Goal: Communication & Community: Share content

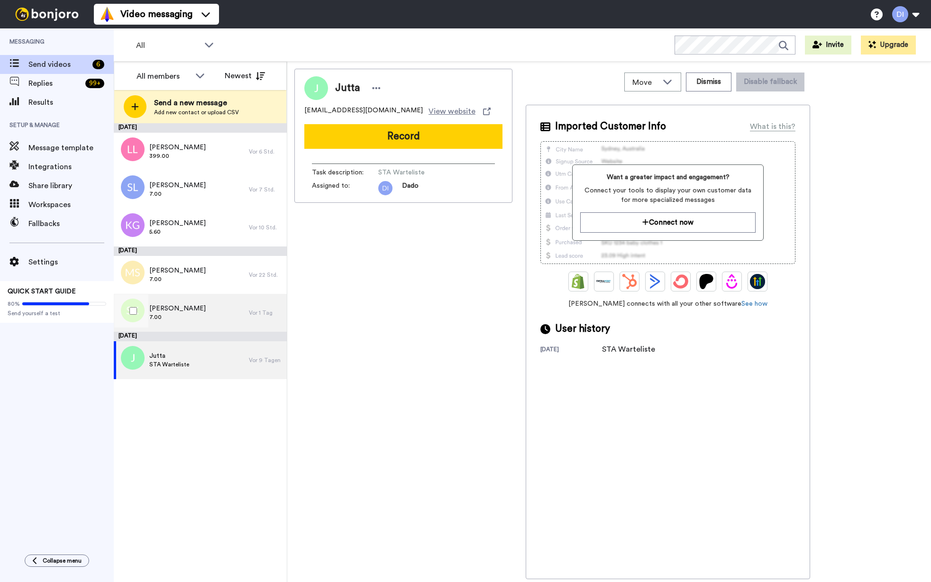
click at [192, 313] on span "7.00" at bounding box center [177, 317] width 56 height 8
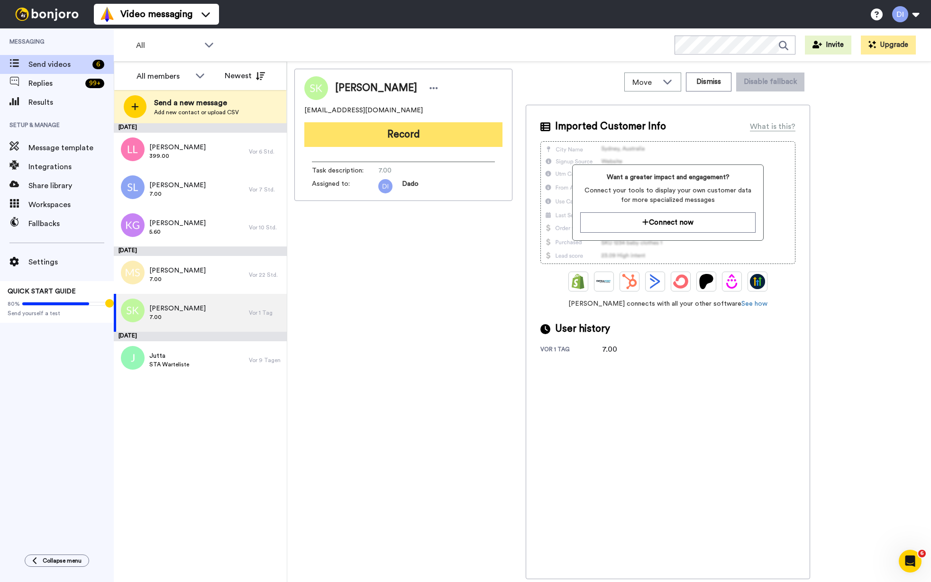
click at [429, 131] on button "Record" at bounding box center [403, 134] width 198 height 25
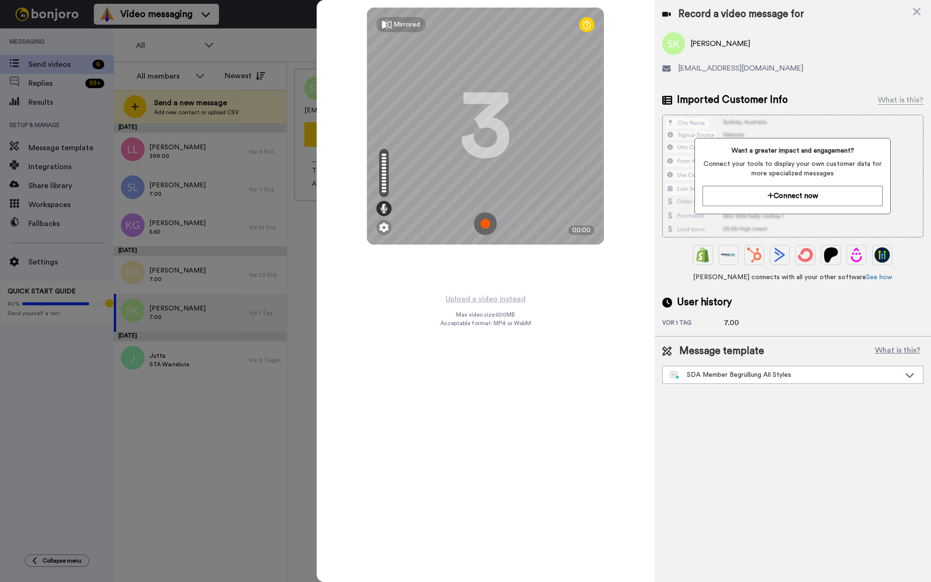
click at [486, 223] on img at bounding box center [485, 223] width 23 height 23
click at [482, 226] on img at bounding box center [485, 223] width 23 height 23
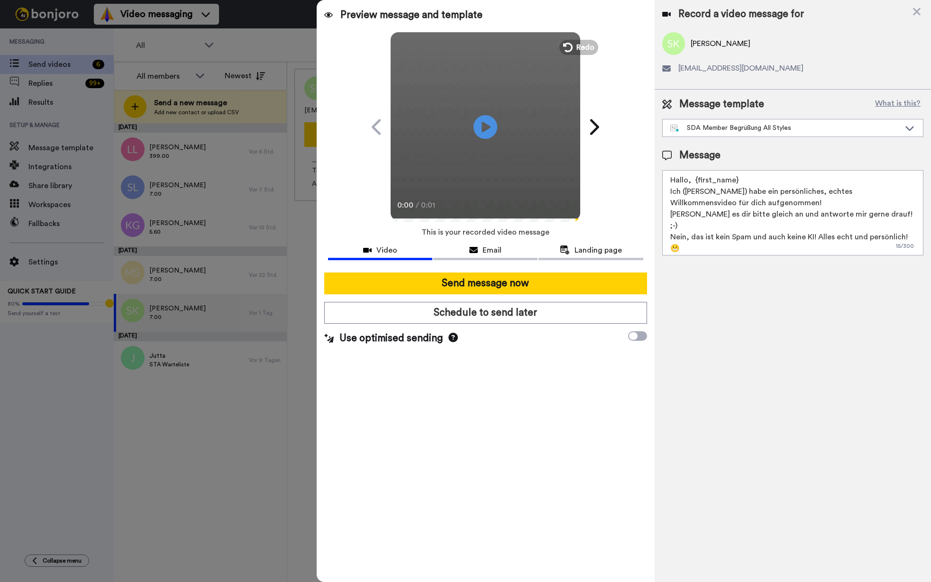
click at [267, 2] on div at bounding box center [465, 291] width 931 height 582
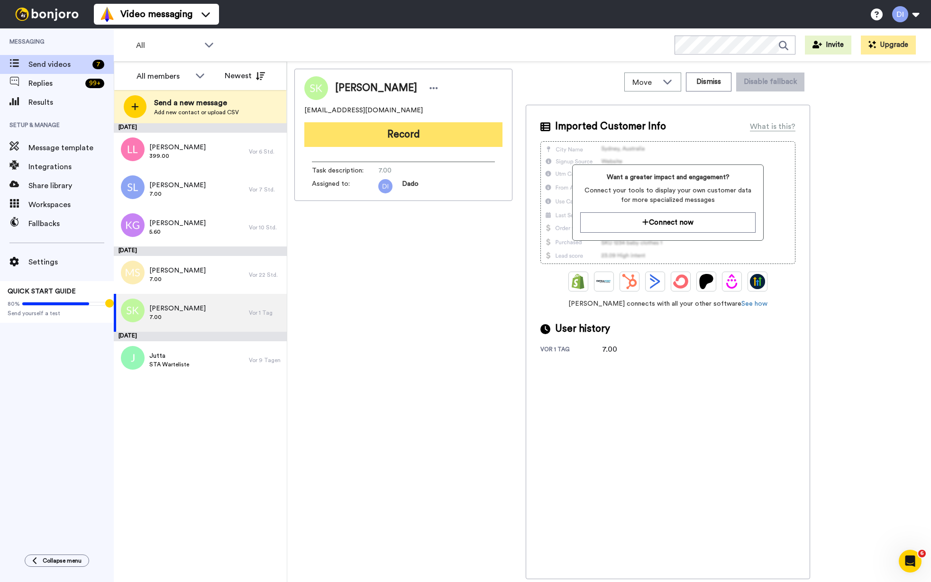
click at [410, 137] on button "Record" at bounding box center [403, 134] width 198 height 25
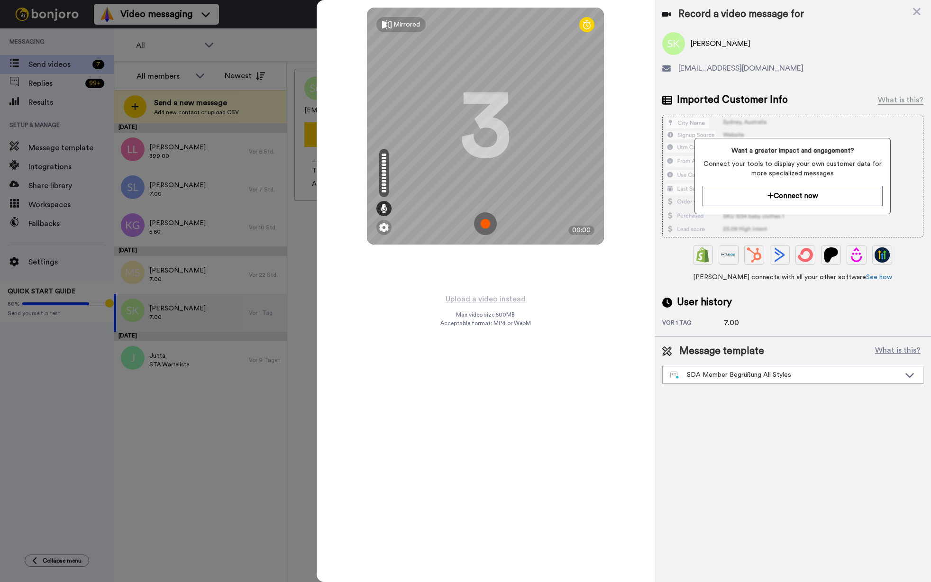
click at [488, 221] on img at bounding box center [485, 223] width 23 height 23
click at [483, 223] on img at bounding box center [485, 223] width 23 height 23
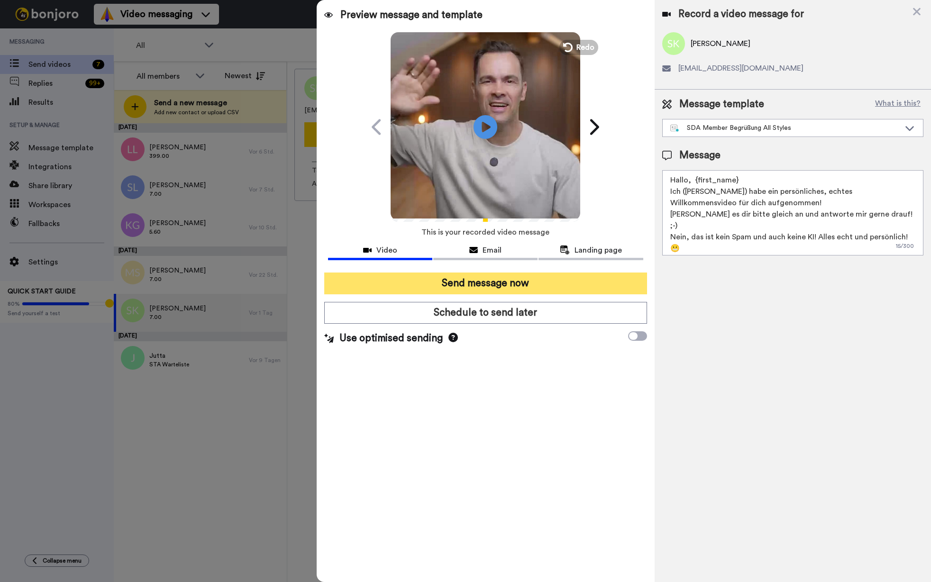
click at [537, 281] on button "Send message now" at bounding box center [485, 283] width 323 height 22
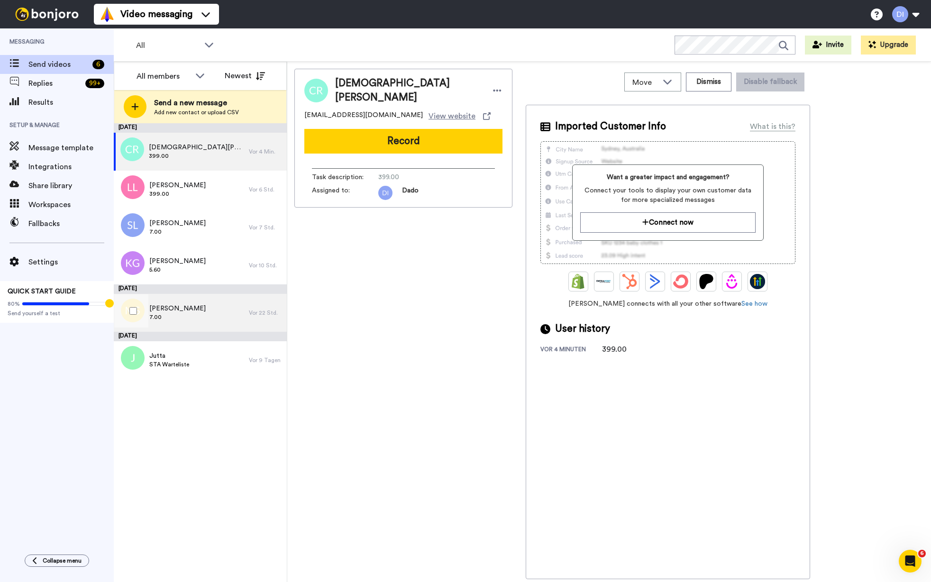
click at [205, 312] on div "Matthias Stolzer 7.00" at bounding box center [181, 313] width 135 height 38
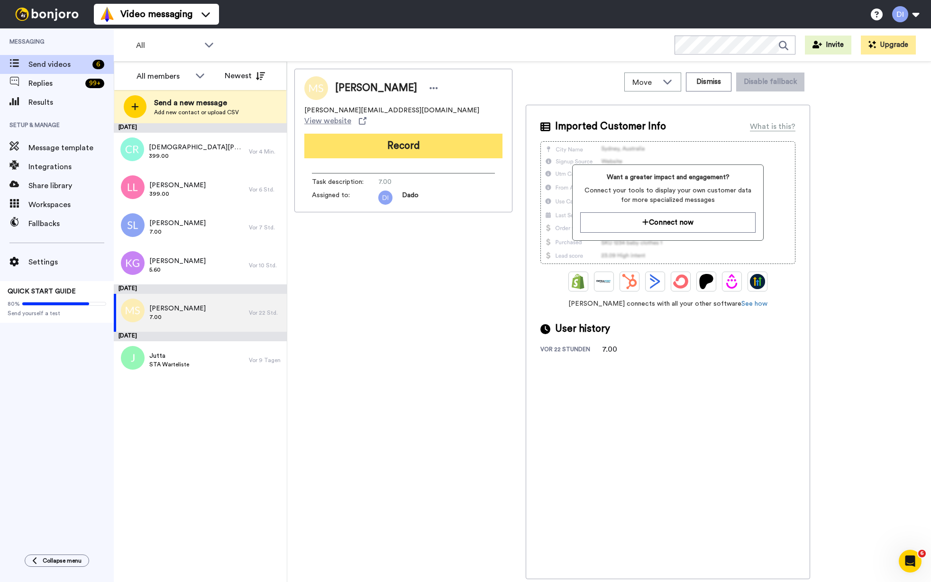
click at [393, 138] on button "Record" at bounding box center [403, 146] width 198 height 25
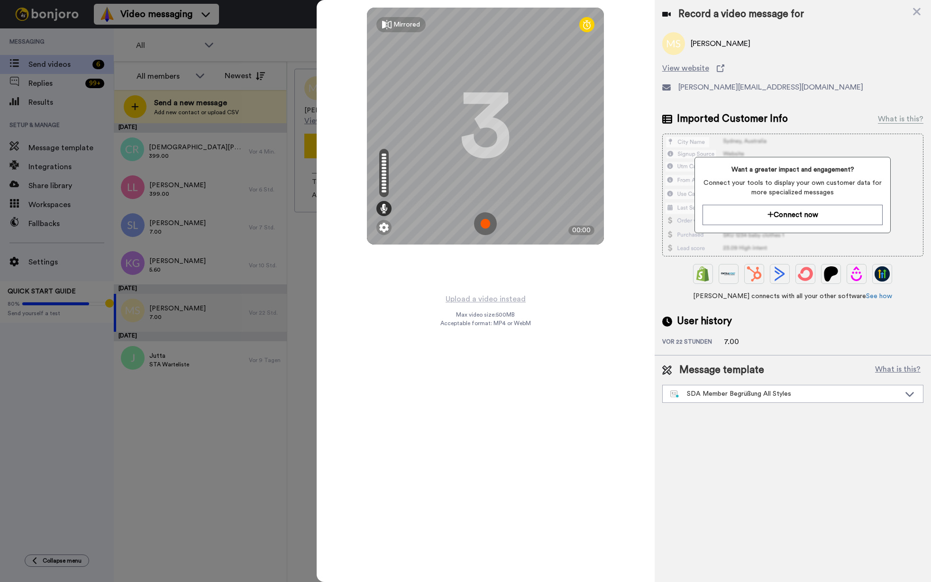
click at [484, 220] on img at bounding box center [485, 223] width 23 height 23
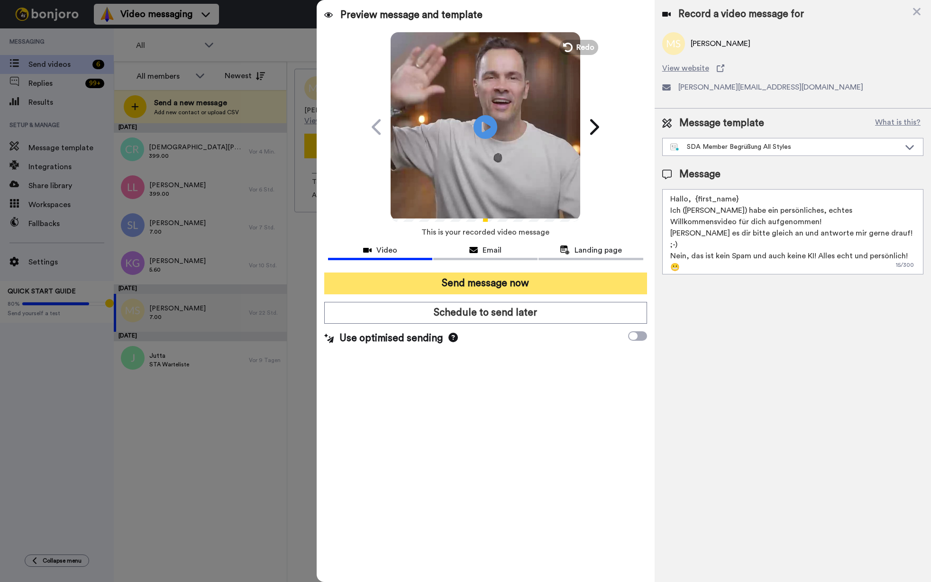
click at [497, 283] on button "Send message now" at bounding box center [485, 283] width 323 height 22
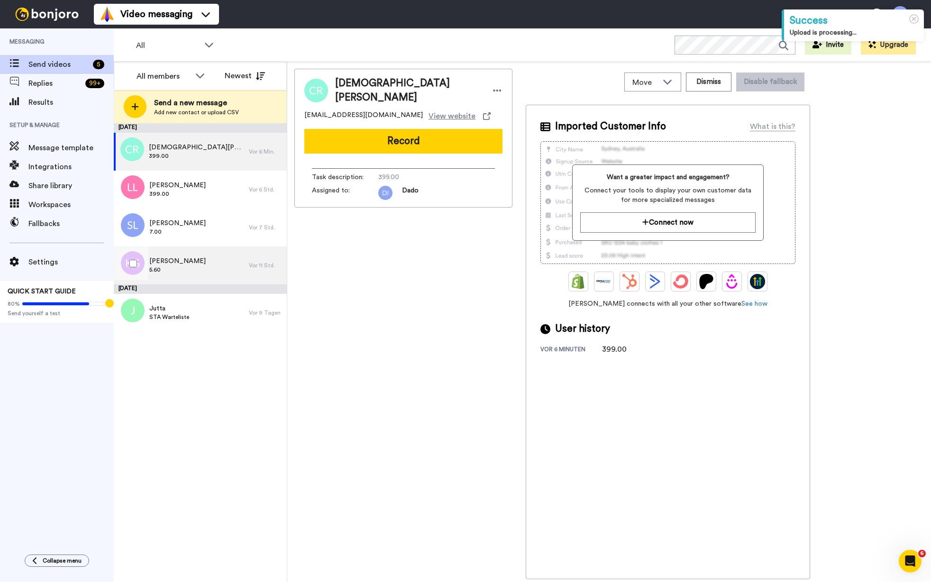
click at [194, 260] on div "Ken Gutierrez 5.60" at bounding box center [181, 265] width 135 height 38
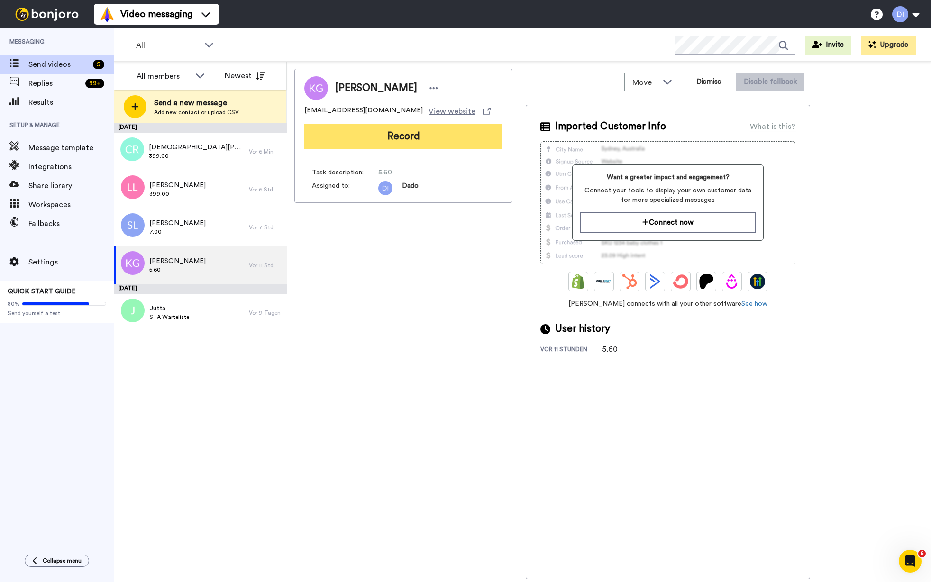
click at [412, 133] on button "Record" at bounding box center [403, 136] width 198 height 25
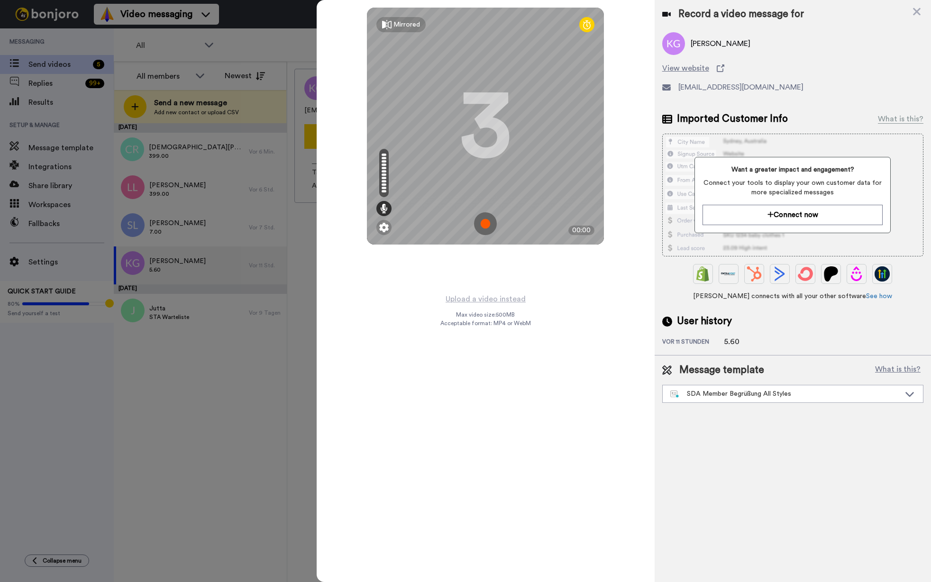
click at [484, 223] on img at bounding box center [485, 223] width 23 height 23
click at [483, 223] on img at bounding box center [485, 223] width 23 height 23
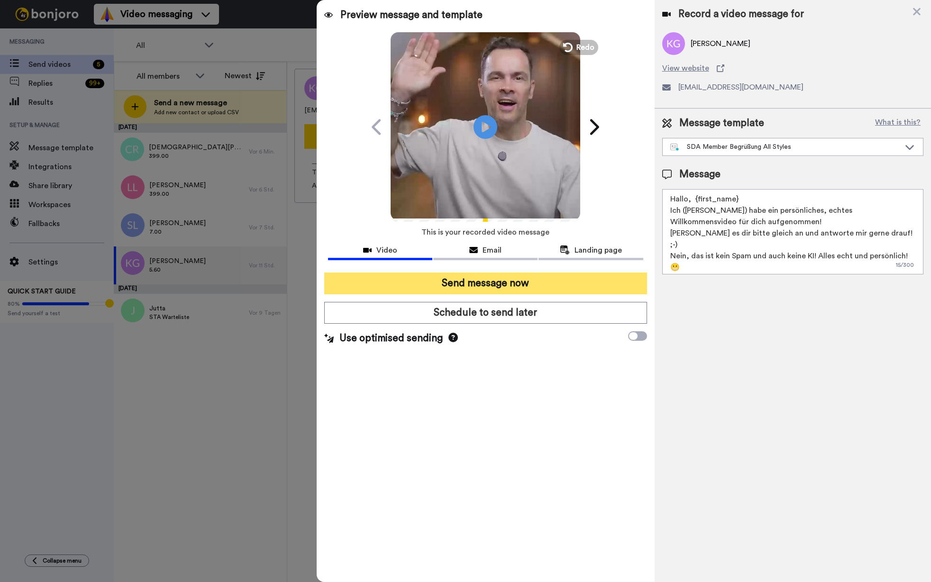
click at [496, 288] on button "Send message now" at bounding box center [485, 283] width 323 height 22
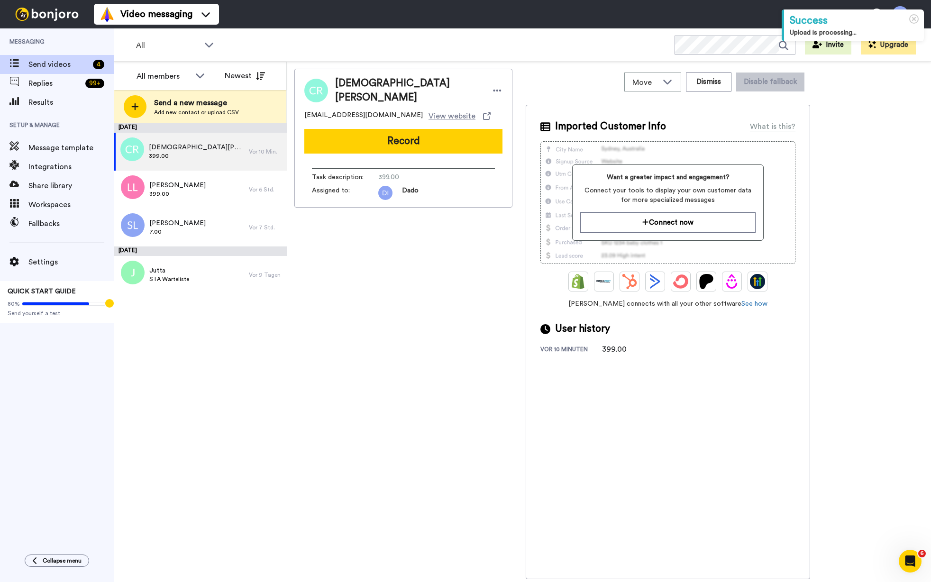
click at [203, 227] on div "[PERSON_NAME] 7.00" at bounding box center [181, 227] width 135 height 38
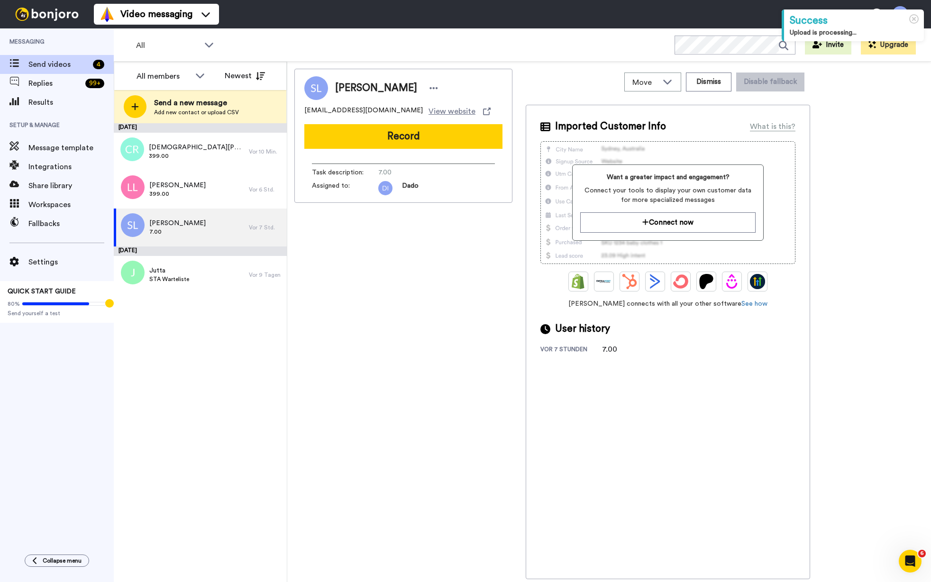
click at [397, 141] on button "Record" at bounding box center [403, 136] width 198 height 25
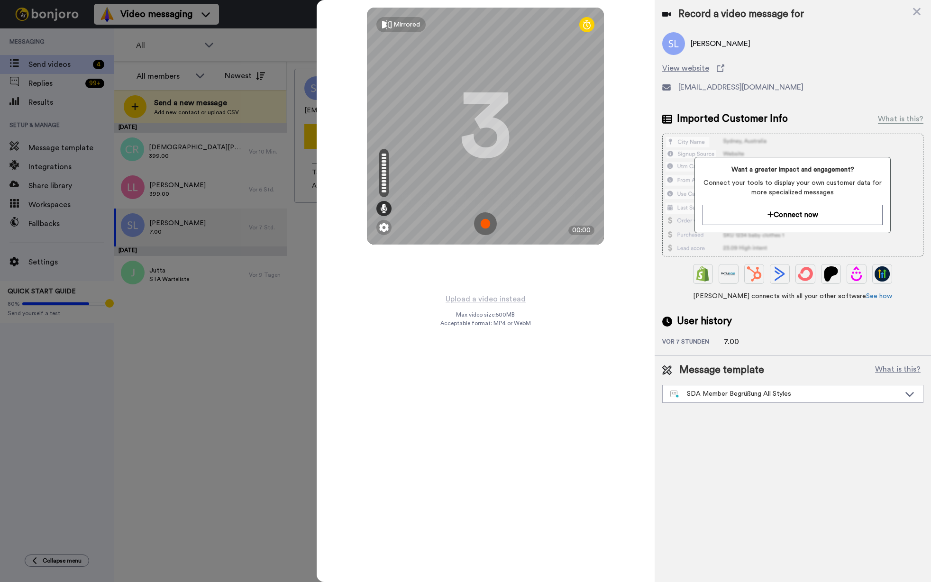
click at [485, 220] on img at bounding box center [485, 223] width 23 height 23
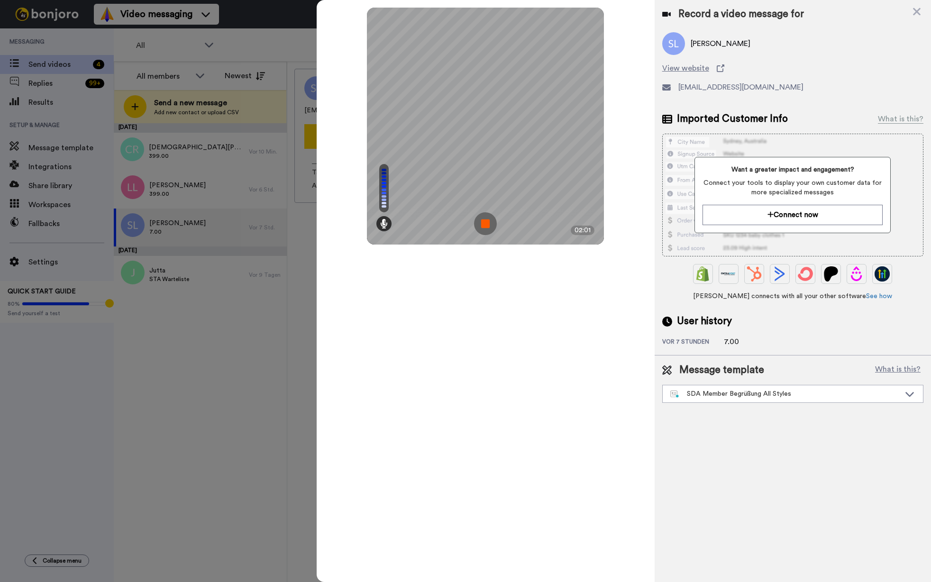
click at [485, 220] on img at bounding box center [485, 223] width 23 height 23
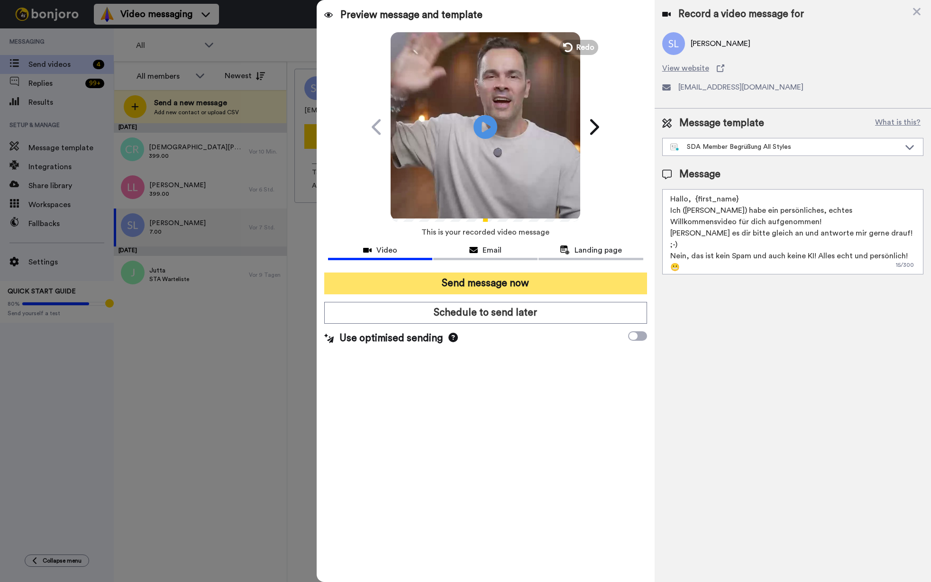
drag, startPoint x: 485, startPoint y: 283, endPoint x: 480, endPoint y: 284, distance: 5.3
click at [482, 284] on button "Send message now" at bounding box center [485, 283] width 323 height 22
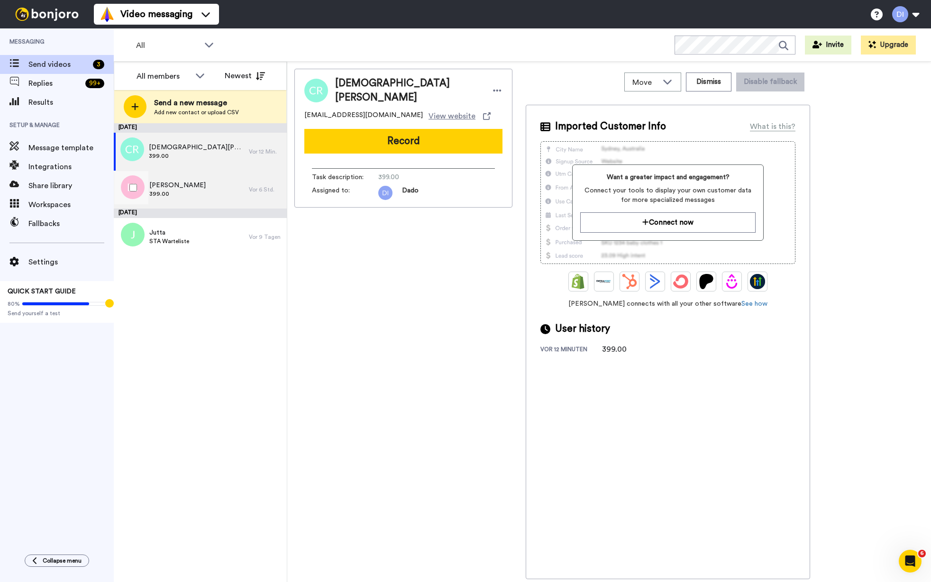
click at [187, 190] on div "[PERSON_NAME] 399.00" at bounding box center [181, 190] width 135 height 38
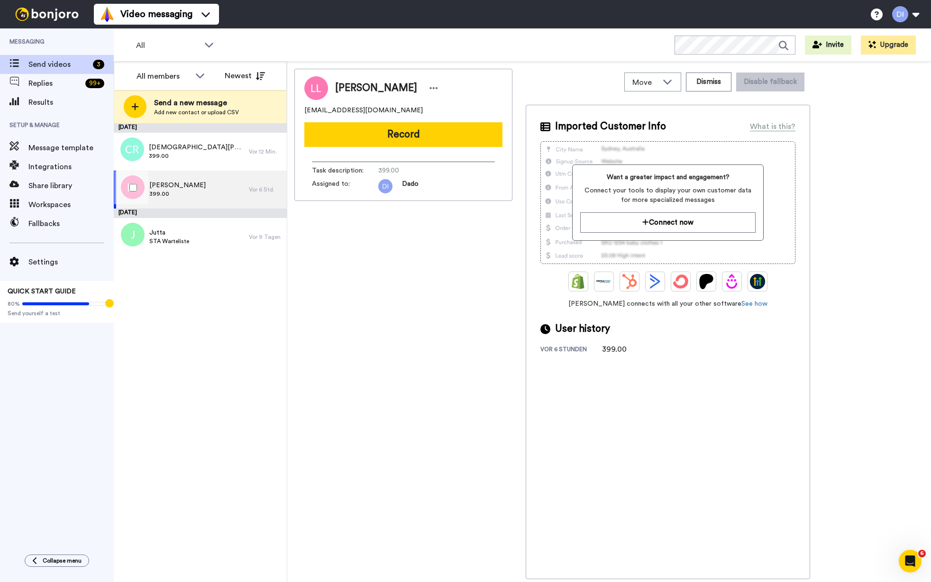
drag, startPoint x: 190, startPoint y: 190, endPoint x: 217, endPoint y: 185, distance: 27.5
click at [190, 190] on div "[PERSON_NAME] 399.00" at bounding box center [181, 190] width 135 height 38
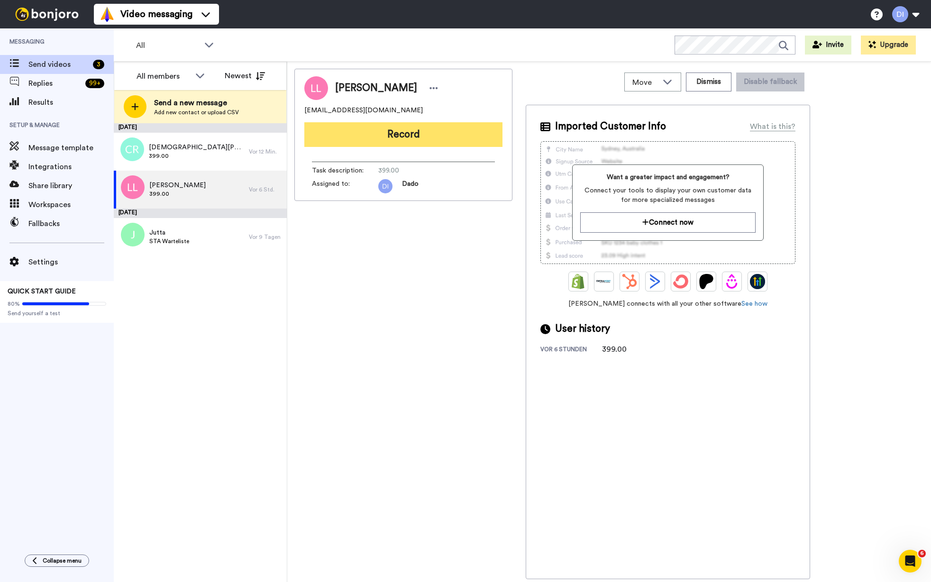
click at [416, 136] on button "Record" at bounding box center [403, 134] width 198 height 25
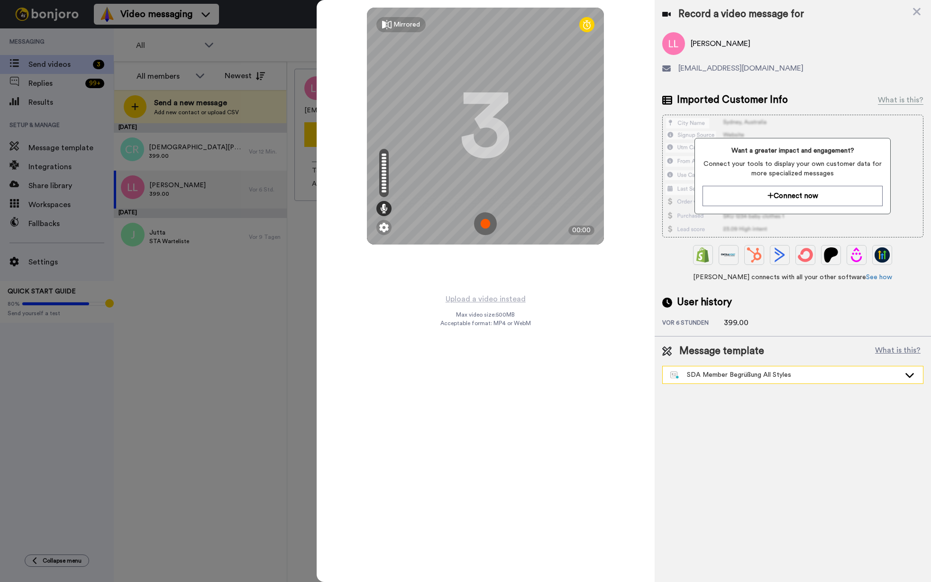
click at [769, 376] on div "SDA Member Begrüßung All Styles" at bounding box center [785, 374] width 230 height 9
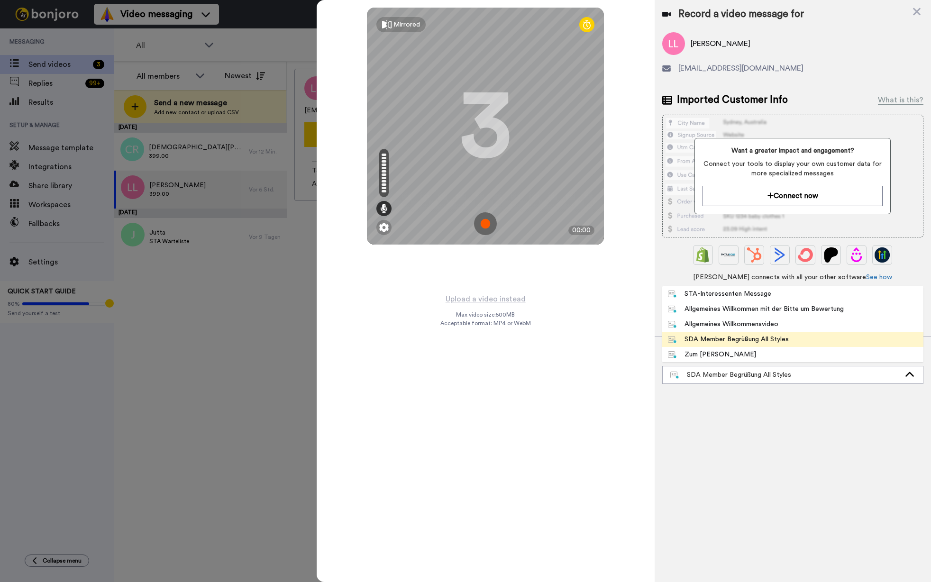
click at [823, 308] on div "Allgemeines Willkommen mit der Bitte um Bewertung" at bounding box center [756, 308] width 176 height 9
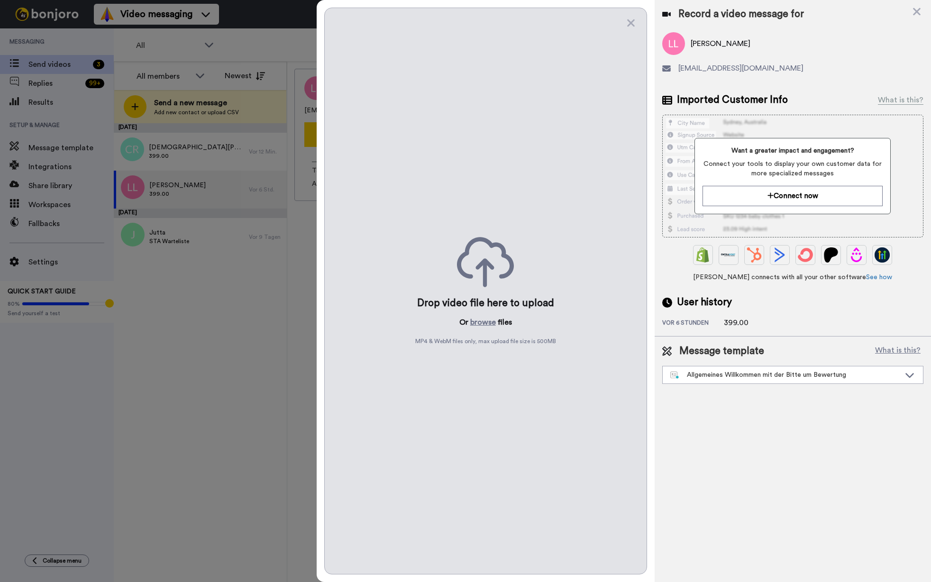
drag, startPoint x: 628, startPoint y: 23, endPoint x: 630, endPoint y: 40, distance: 16.8
click at [627, 23] on icon at bounding box center [630, 23] width 9 height 12
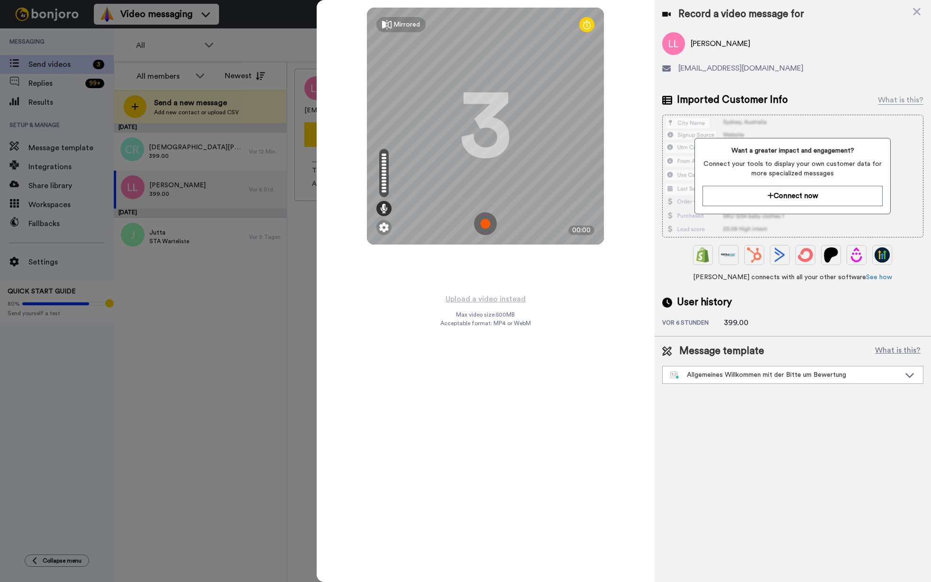
click at [486, 224] on img at bounding box center [485, 223] width 23 height 23
click at [487, 226] on img at bounding box center [485, 223] width 23 height 23
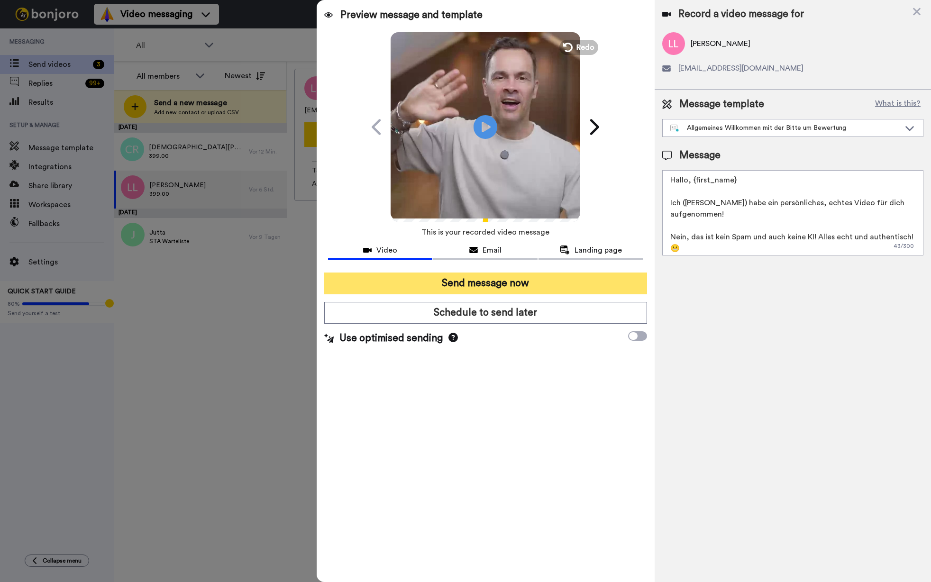
click at [514, 283] on button "Send message now" at bounding box center [485, 283] width 323 height 22
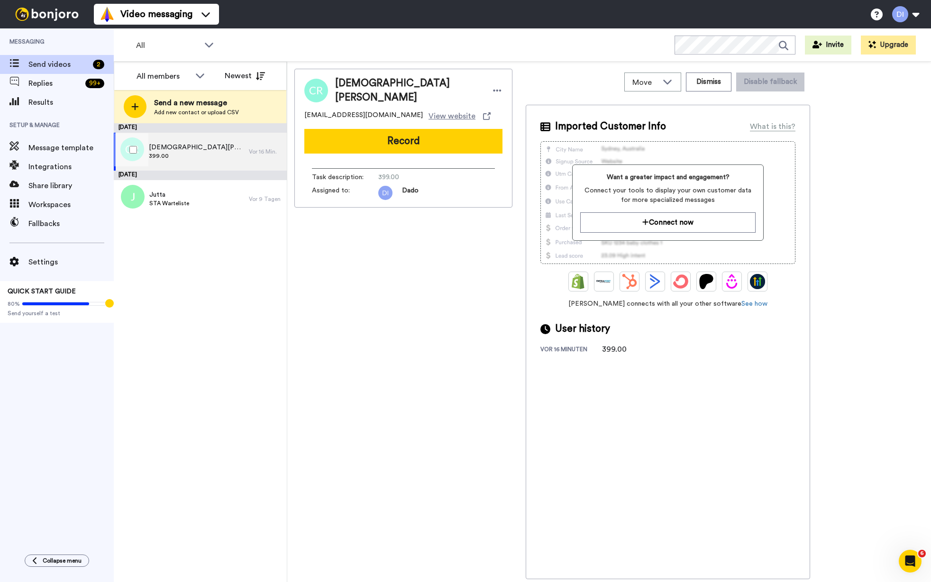
click at [201, 147] on div "Christian Reidl 399.00" at bounding box center [181, 152] width 135 height 38
click at [197, 151] on div "Christian Reidl 399.00" at bounding box center [181, 152] width 135 height 38
click at [400, 135] on button "Record" at bounding box center [403, 141] width 198 height 25
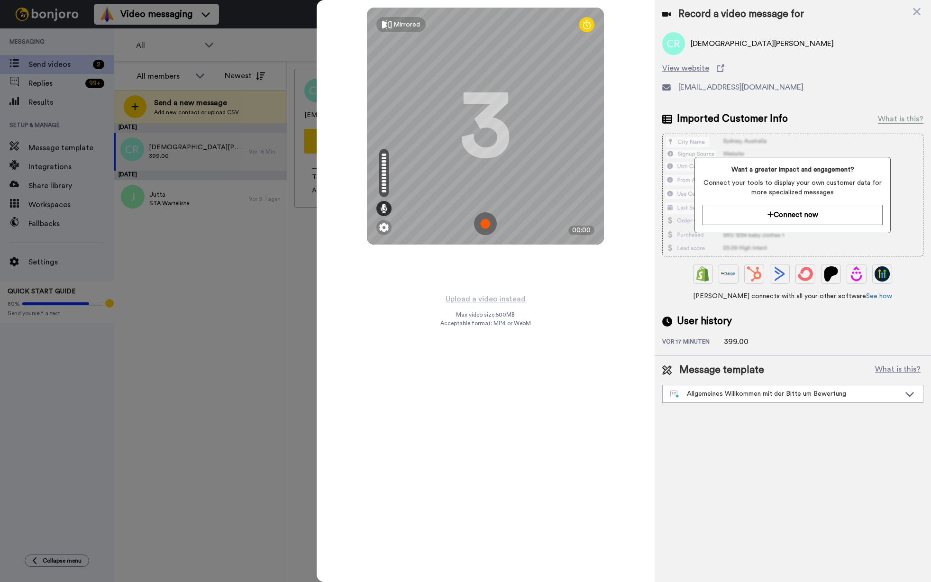
click at [484, 222] on img at bounding box center [485, 223] width 23 height 23
click at [488, 222] on img at bounding box center [485, 223] width 23 height 23
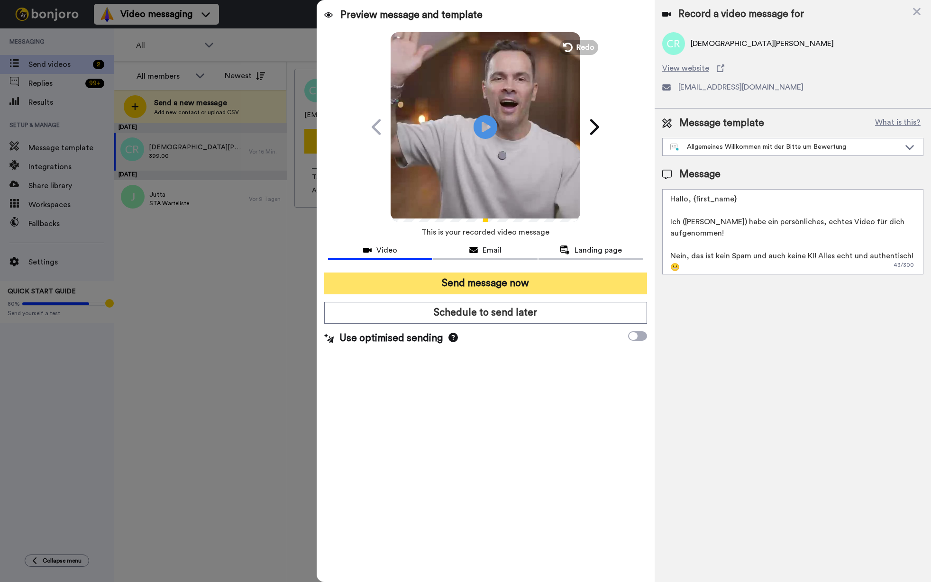
click at [505, 287] on button "Send message now" at bounding box center [485, 283] width 323 height 22
